Goal: Task Accomplishment & Management: Manage account settings

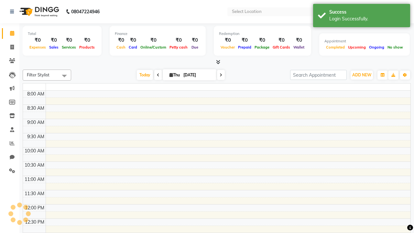
select select "en"
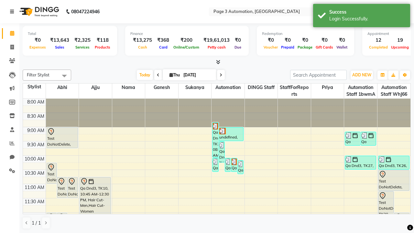
click at [13, 12] on icon at bounding box center [12, 11] width 4 height 5
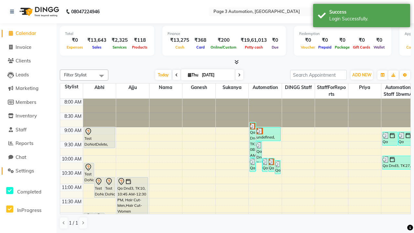
click at [28, 171] on span "Settings" at bounding box center [25, 170] width 18 height 6
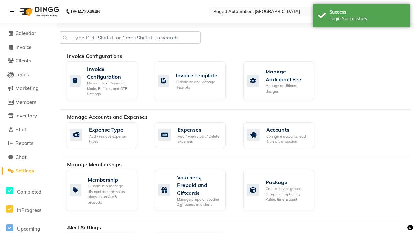
click at [13, 12] on icon at bounding box center [12, 11] width 4 height 5
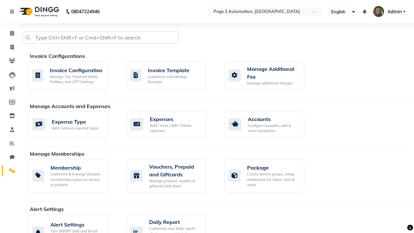
click at [10, 171] on icon at bounding box center [12, 170] width 6 height 5
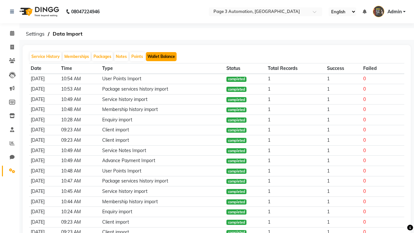
click at [161, 57] on button "Wallet Balance" at bounding box center [161, 56] width 31 height 9
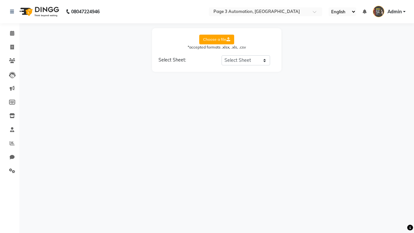
select select "Sheet1"
select select "Name"
select select "Mobile"
select select "Wallet Balance"
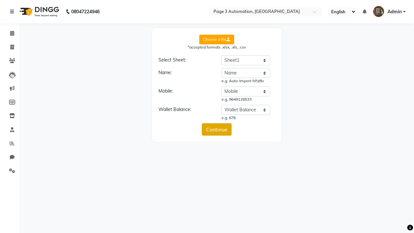
click at [217, 129] on button "Continue" at bounding box center [217, 129] width 30 height 12
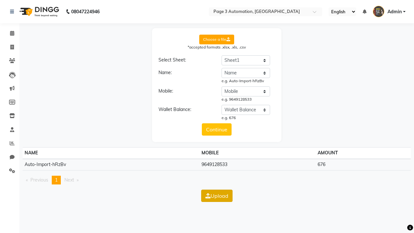
click at [217, 195] on button "Upload" at bounding box center [216, 195] width 31 height 12
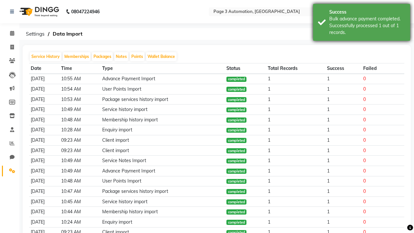
click at [361, 23] on div "Bulk advance payment completed. Successfully processed 1 out of 1 records." at bounding box center [367, 26] width 76 height 20
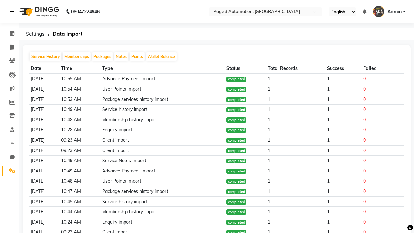
click at [13, 12] on icon at bounding box center [12, 11] width 4 height 5
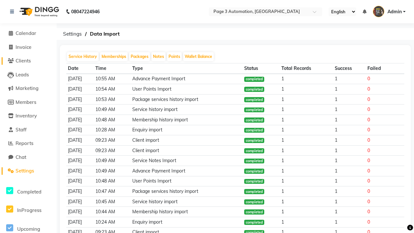
click at [28, 61] on span "Clients" at bounding box center [23, 61] width 15 height 6
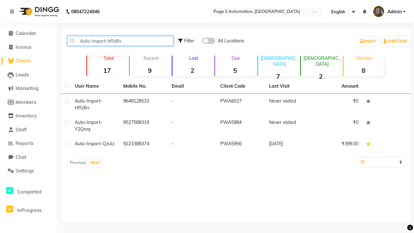
type input "Auto-Import-hRzBv"
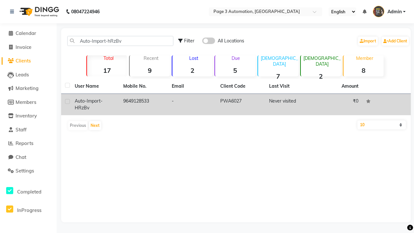
click at [236, 104] on td "PWA6027" at bounding box center [240, 104] width 49 height 21
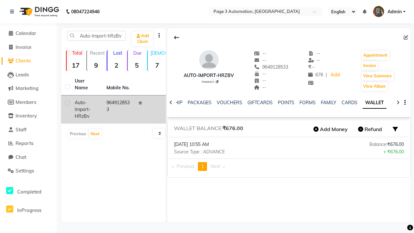
scroll to position [0, 132]
click at [177, 38] on icon at bounding box center [176, 37] width 5 height 5
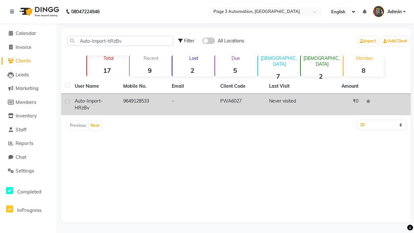
click at [67, 101] on label at bounding box center [67, 101] width 5 height 5
click at [67, 101] on input "checkbox" at bounding box center [67, 102] width 4 height 4
checkbox input "true"
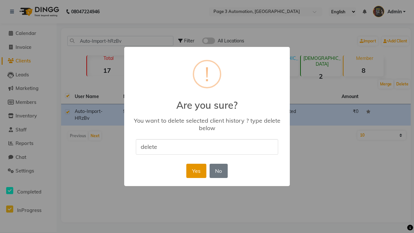
type input "delete"
click at [196, 170] on button "Yes" at bounding box center [196, 171] width 20 height 14
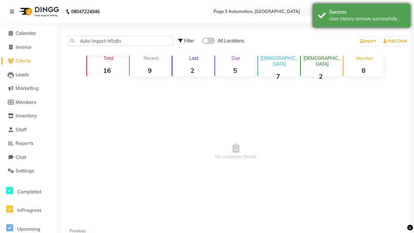
click at [361, 16] on div "User history remove successfully." at bounding box center [367, 19] width 76 height 7
click at [389, 12] on span "Admin" at bounding box center [394, 11] width 14 height 7
